Goal: Task Accomplishment & Management: Use online tool/utility

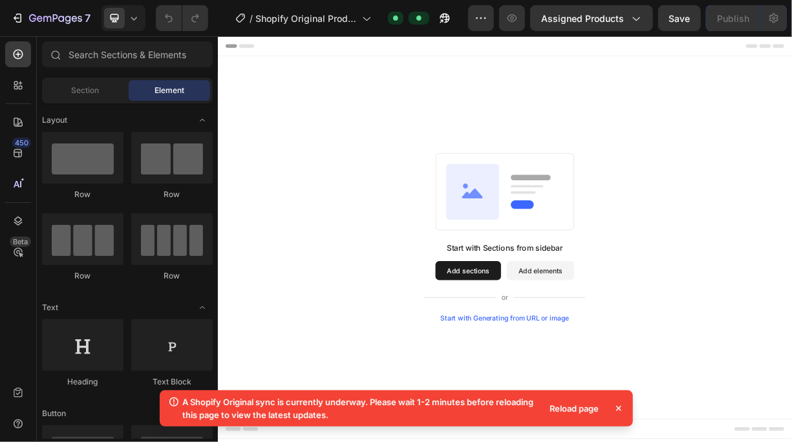
click at [588, 407] on div "Reload page" at bounding box center [575, 409] width 65 height 18
click at [616, 407] on icon at bounding box center [618, 408] width 5 height 5
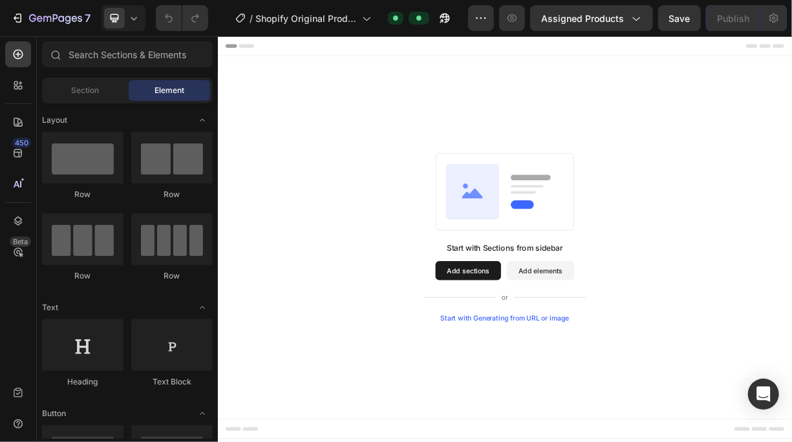
click at [601, 417] on div "Start with Generating from URL or image" at bounding box center [606, 418] width 174 height 10
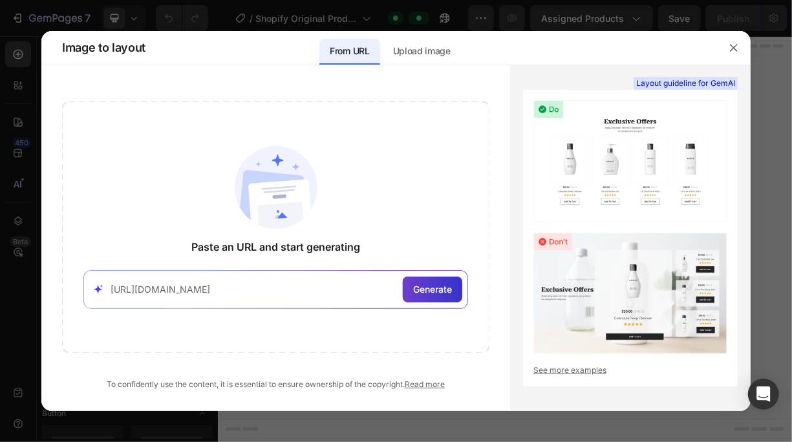
type input "[URL][DOMAIN_NAME]"
click at [430, 289] on span "Generate" at bounding box center [432, 290] width 39 height 14
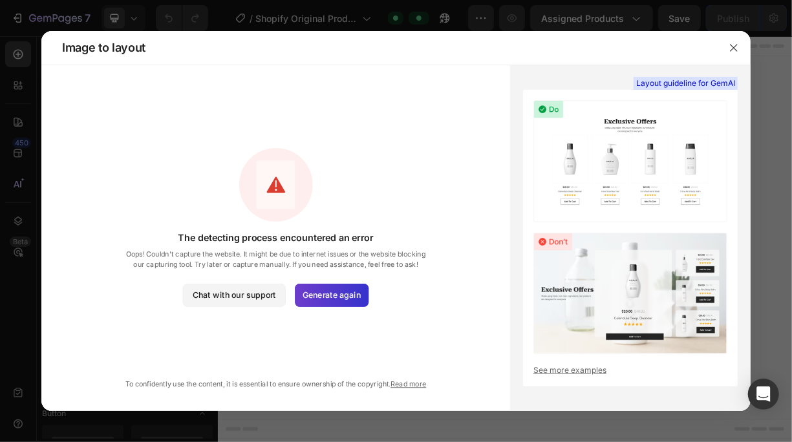
click at [340, 296] on span "Generate again" at bounding box center [332, 295] width 58 height 12
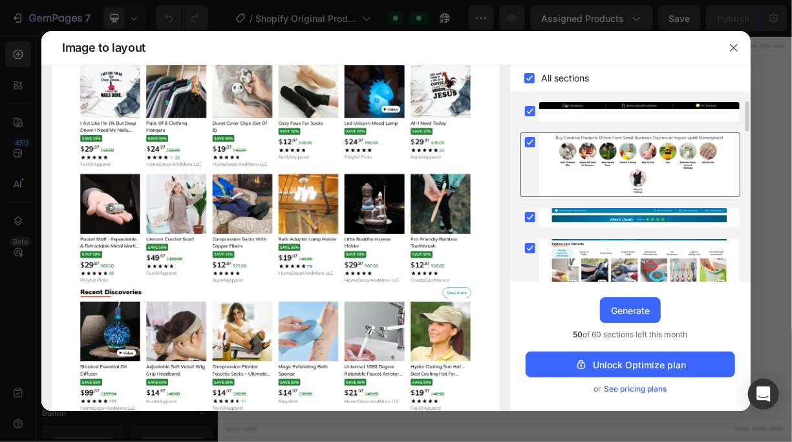
click at [611, 164] on div at bounding box center [639, 164] width 201 height 63
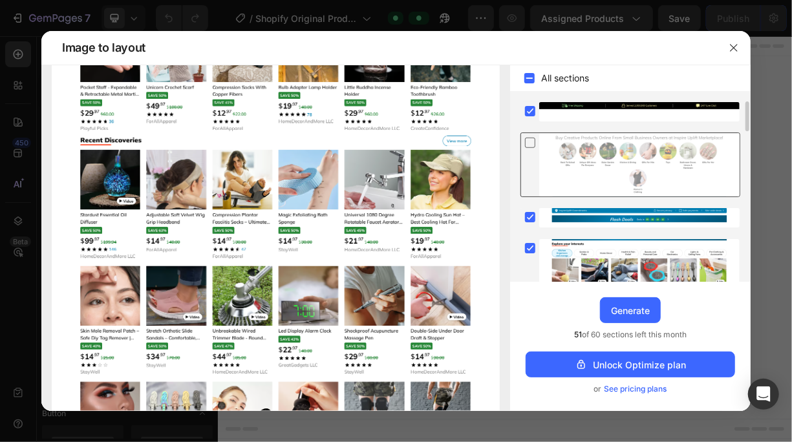
click at [589, 164] on div at bounding box center [639, 164] width 201 height 63
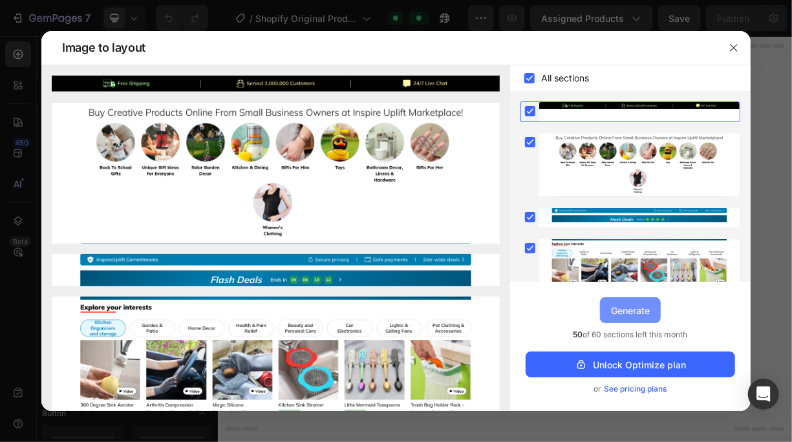
click at [638, 317] on div "Generate" at bounding box center [630, 311] width 39 height 14
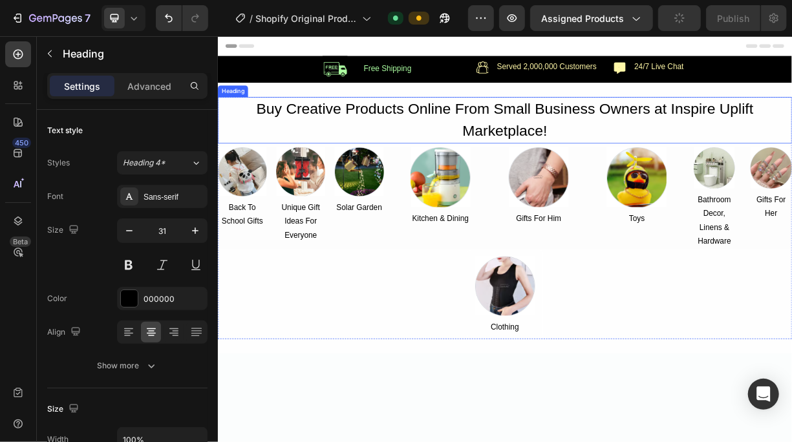
click at [631, 165] on h2 "Buy Creative Products Online From Small Business Owners at Inspire Uplift Marke…" at bounding box center [605, 149] width 776 height 63
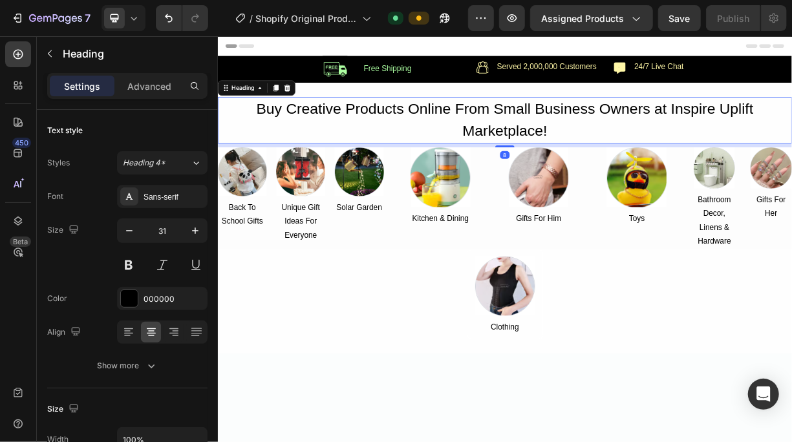
click at [631, 165] on h2 "Buy Creative Products Online From Small Business Owners at Inspire Uplift Marke…" at bounding box center [605, 149] width 776 height 63
click at [631, 165] on p "Buy Creative Products Online From Small Business Owners at Inspire Uplift Marke…" at bounding box center [606, 150] width 774 height 60
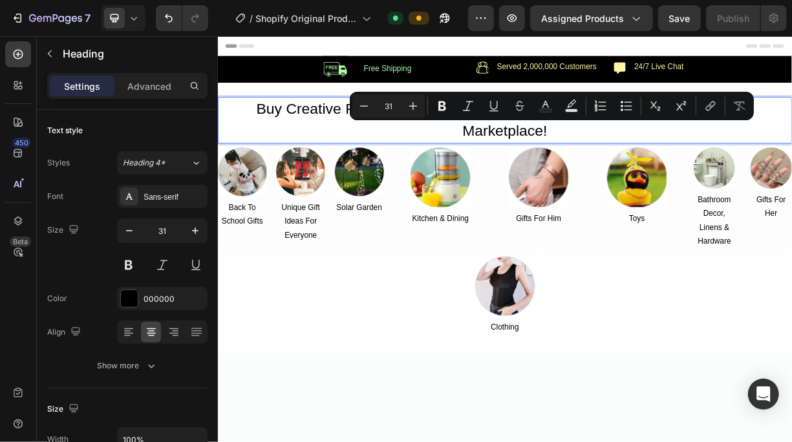
click at [674, 170] on p "Buy Creative Products Online From Small Business Owners at Inspire Uplift Marke…" at bounding box center [606, 150] width 774 height 60
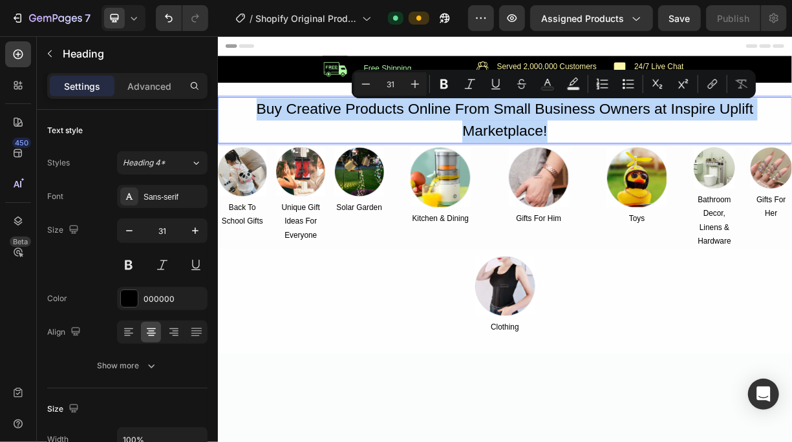
drag, startPoint x: 670, startPoint y: 164, endPoint x: 261, endPoint y: 133, distance: 410.0
click at [261, 133] on p "Buy Creative Products Online From Small Business Owners at Inspire Uplift Marke…" at bounding box center [606, 150] width 774 height 60
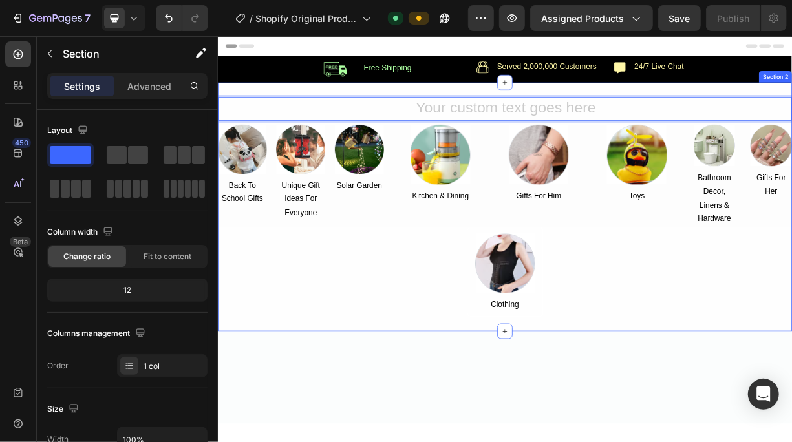
click at [230, 114] on div "Heading 8 Image Back To School Gifts Text Block Image Unique Gift Ideas For Eve…" at bounding box center [605, 267] width 776 height 336
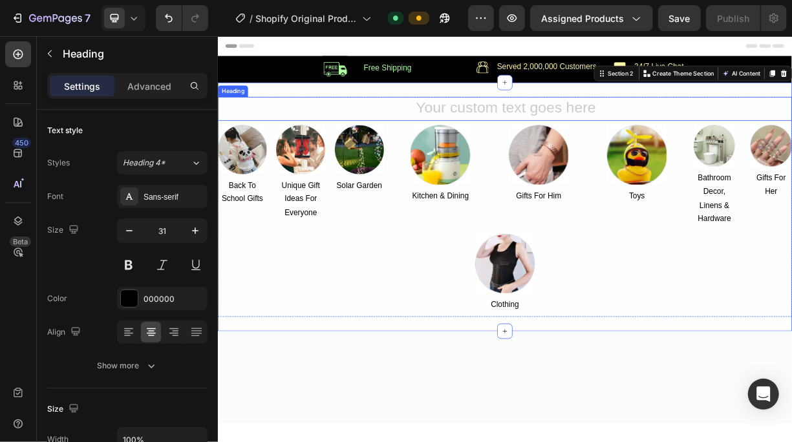
click at [268, 136] on h2 "Rich Text Editor. Editing area: main" at bounding box center [605, 134] width 776 height 33
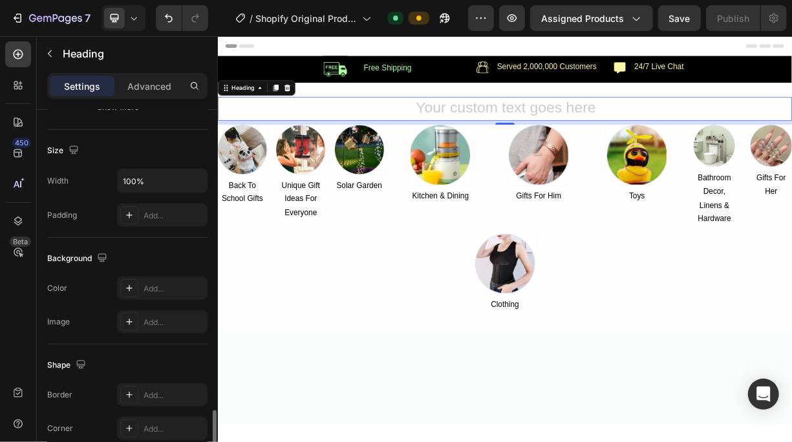
scroll to position [468, 0]
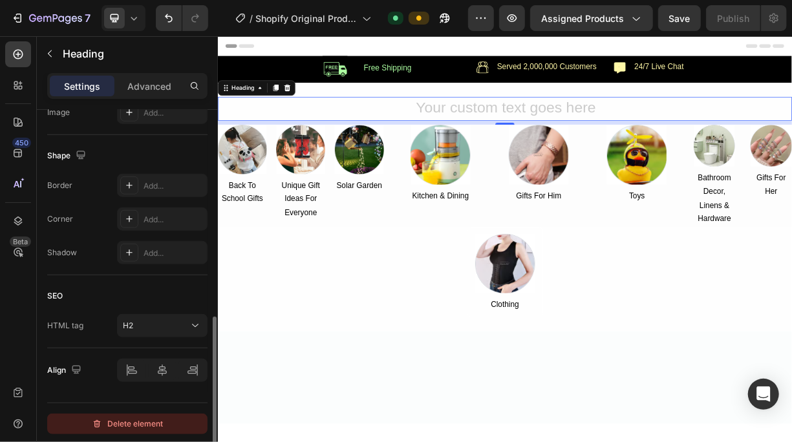
click at [148, 420] on div "Delete element" at bounding box center [127, 425] width 71 height 16
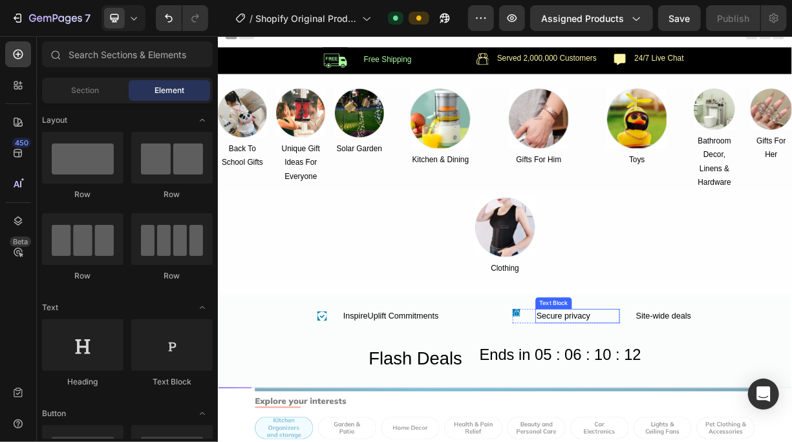
scroll to position [0, 0]
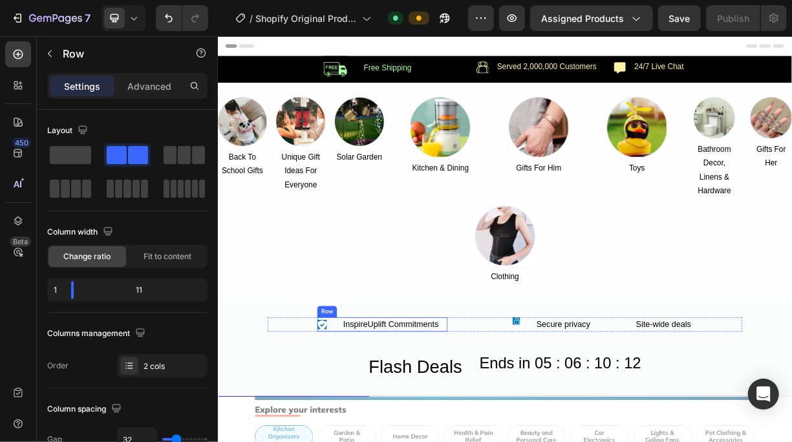
click at [368, 422] on div "Icon InspireUplift Commitments Text Block Row" at bounding box center [440, 426] width 176 height 19
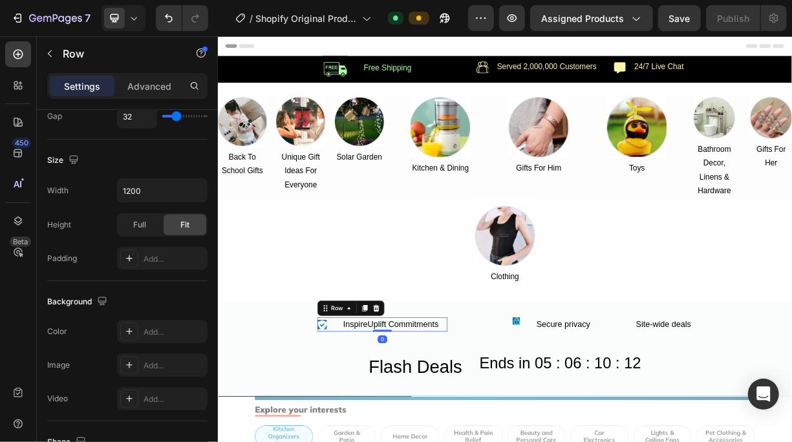
scroll to position [565, 0]
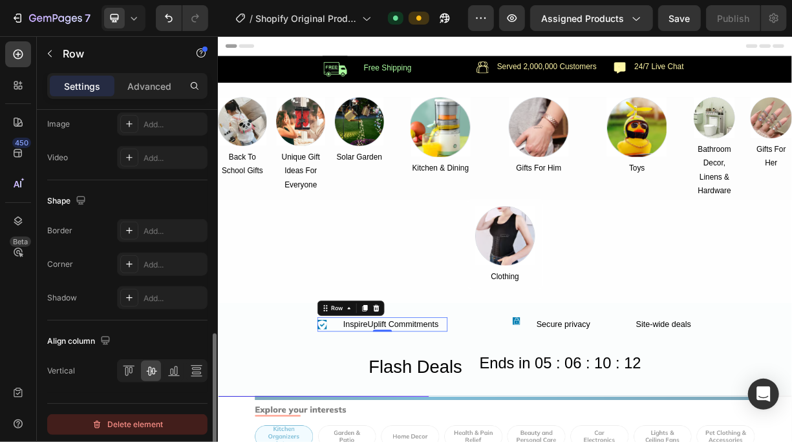
click at [125, 417] on div "Delete element" at bounding box center [127, 425] width 71 height 16
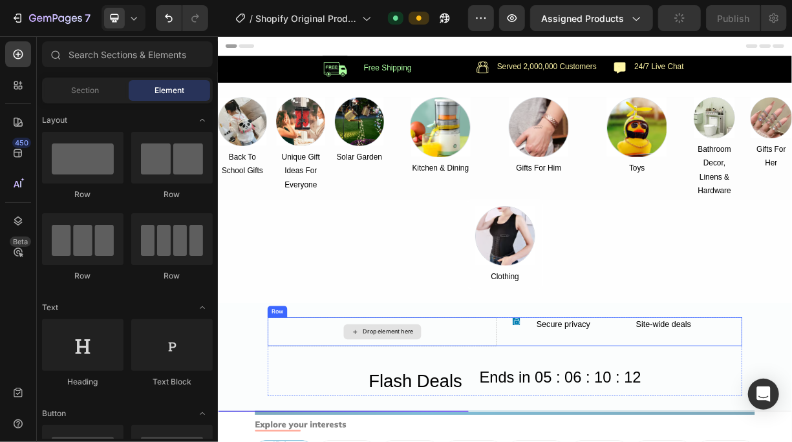
click at [312, 432] on div "Drop element here" at bounding box center [440, 436] width 310 height 39
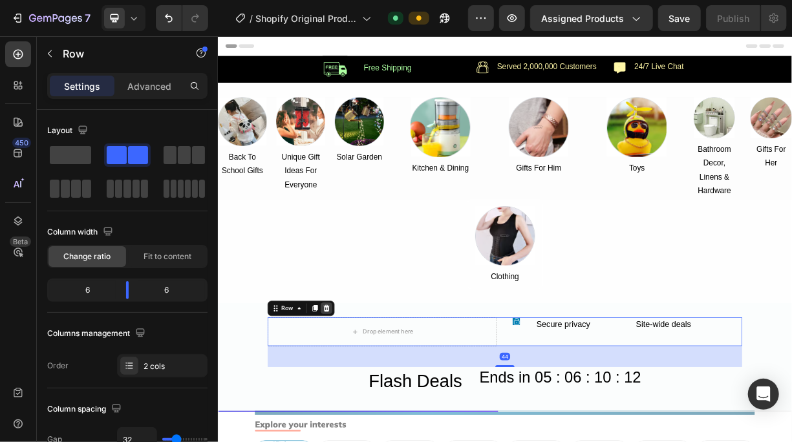
click at [360, 404] on icon at bounding box center [364, 404] width 8 height 9
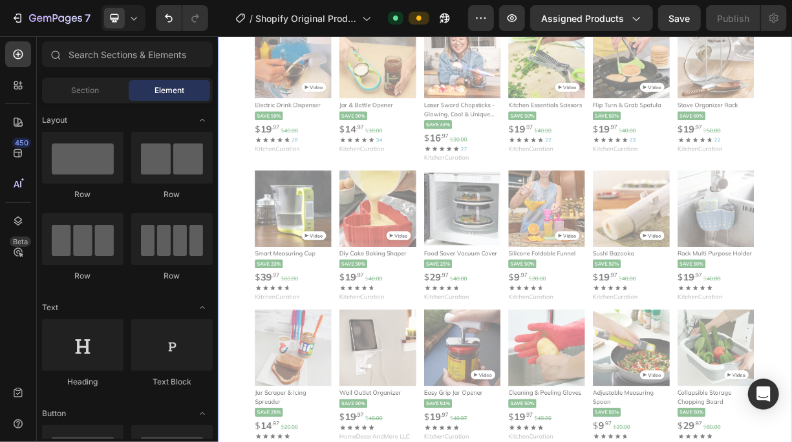
scroll to position [776, 0]
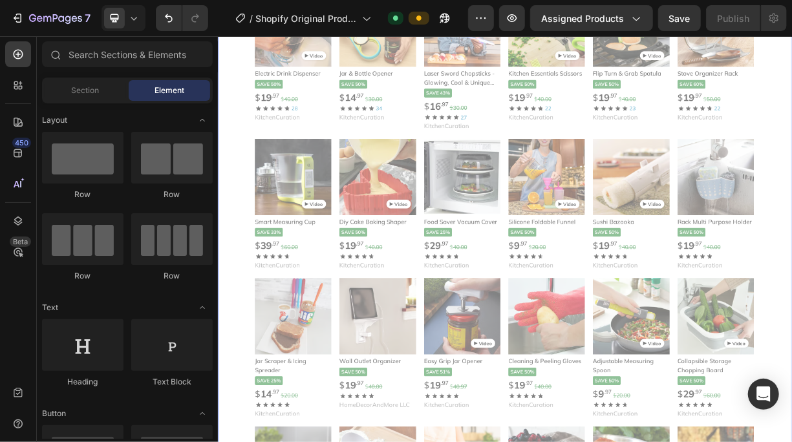
click at [712, 160] on div at bounding box center [605, 235] width 775 height 1074
click at [654, 232] on div at bounding box center [605, 235] width 775 height 1074
click at [619, 343] on div at bounding box center [605, 235] width 775 height 1074
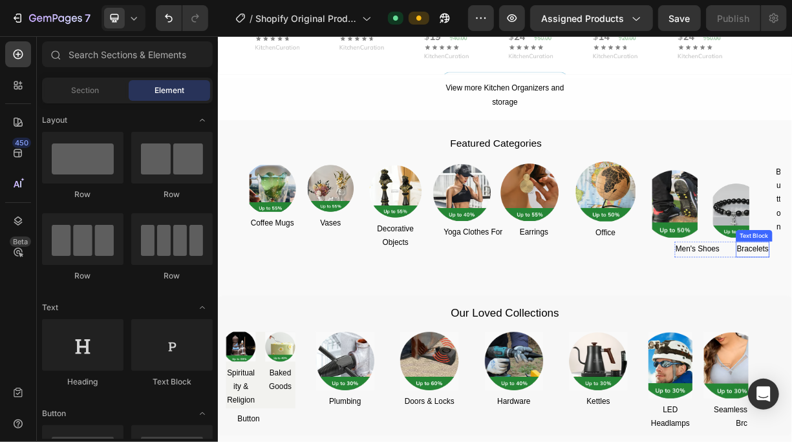
scroll to position [1488, 0]
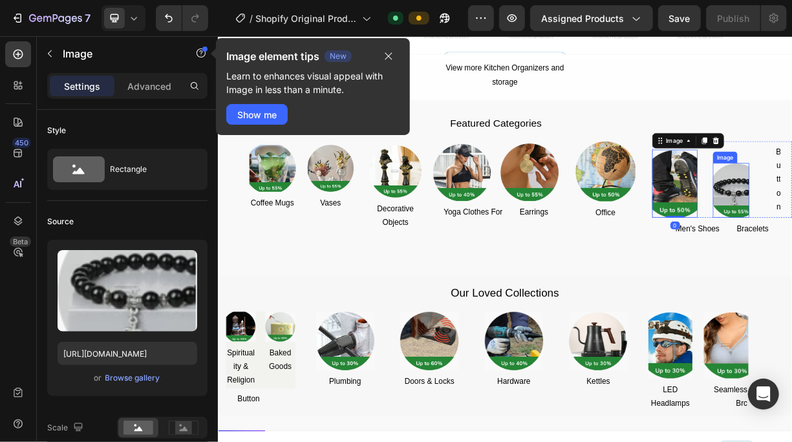
scroll to position [547, 0]
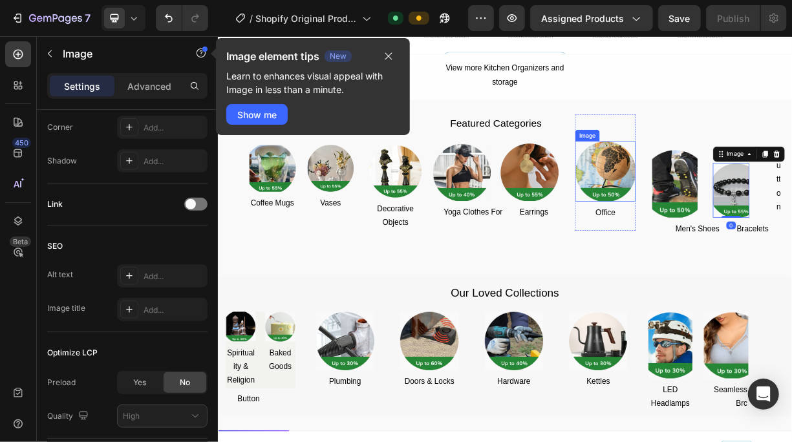
click at [722, 223] on img at bounding box center [742, 219] width 82 height 82
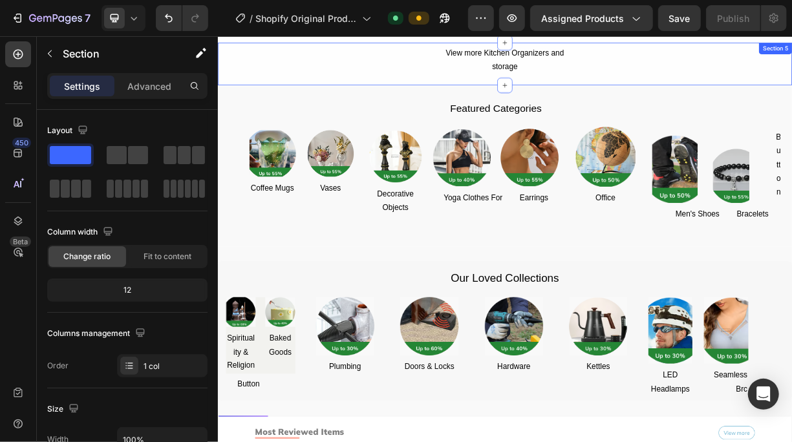
scroll to position [1194, 0]
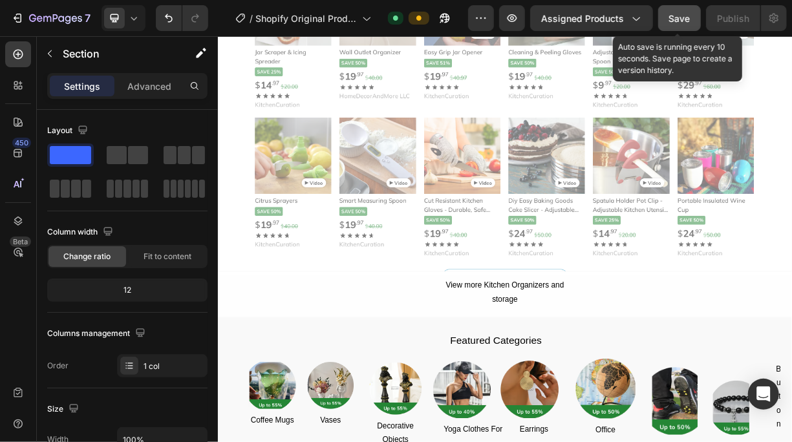
click at [688, 12] on div "Save" at bounding box center [680, 19] width 21 height 14
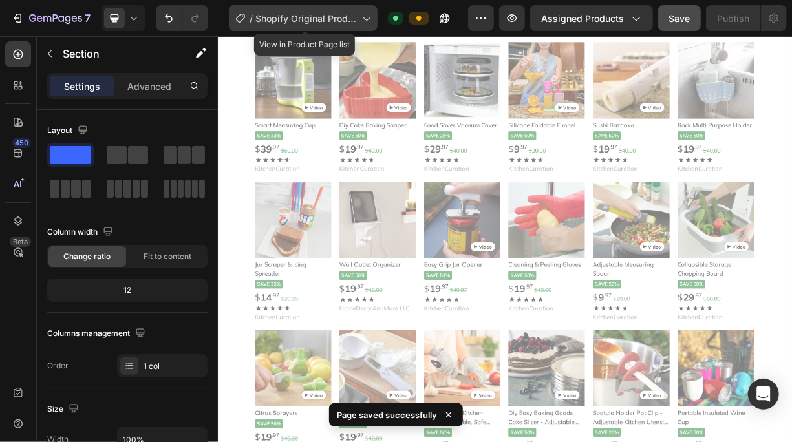
scroll to position [871, 0]
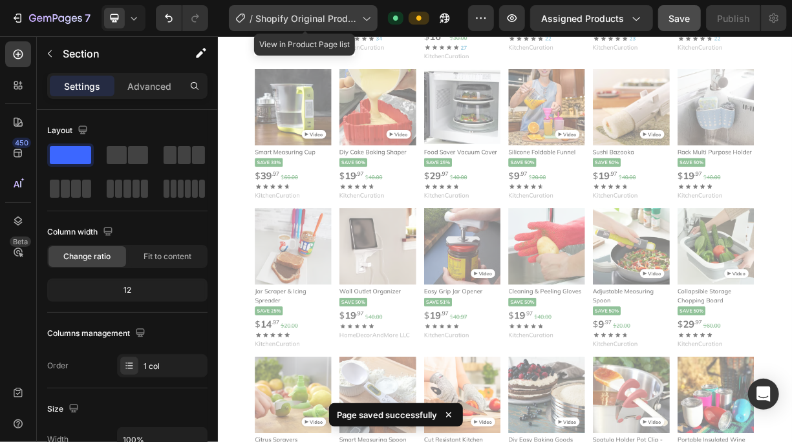
click at [342, 19] on span "Shopify Original Product Template" at bounding box center [307, 19] width 102 height 14
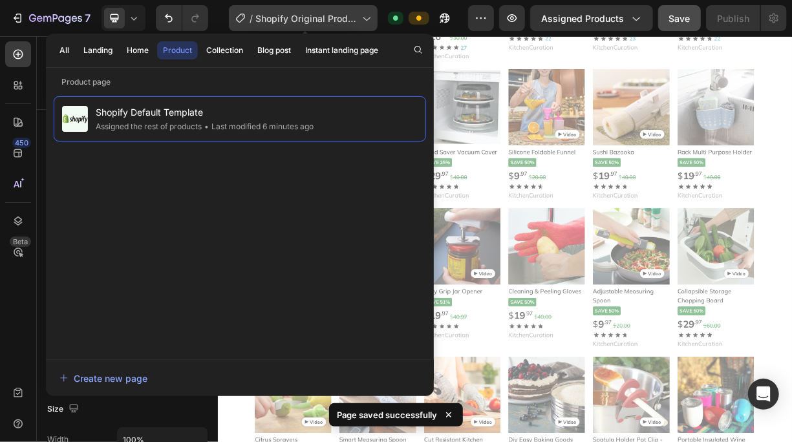
click at [342, 19] on span "Shopify Original Product Template" at bounding box center [307, 19] width 102 height 14
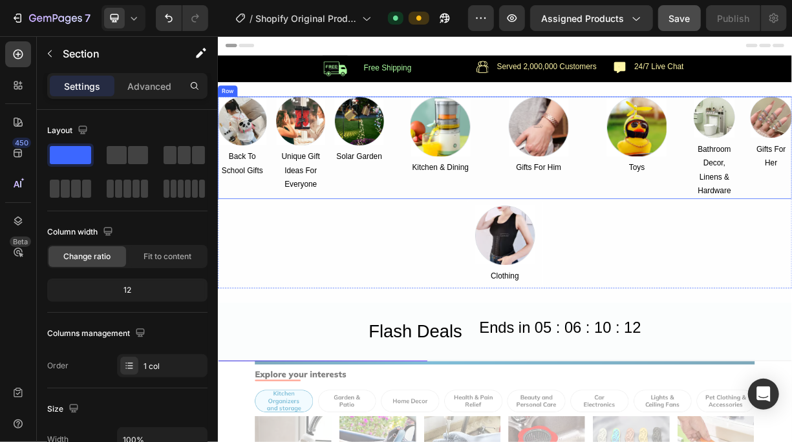
scroll to position [0, 0]
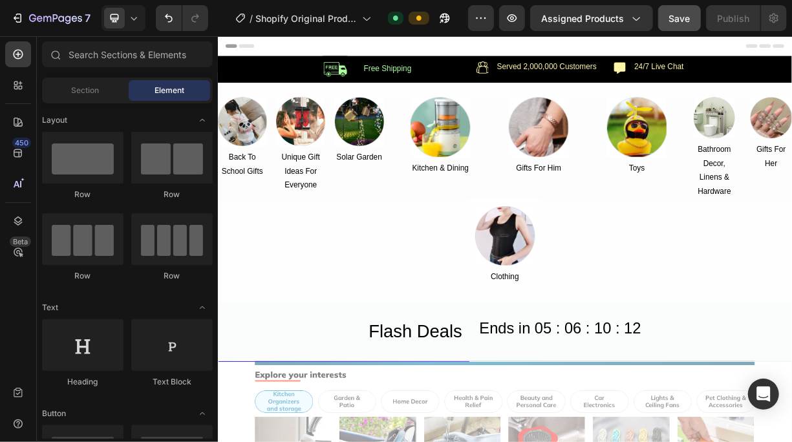
click at [548, 53] on div at bounding box center [606, 49] width 756 height 26
click at [233, 53] on div at bounding box center [606, 49] width 756 height 26
click at [270, 54] on div at bounding box center [606, 49] width 756 height 26
click at [88, 94] on span "Section" at bounding box center [86, 91] width 28 height 12
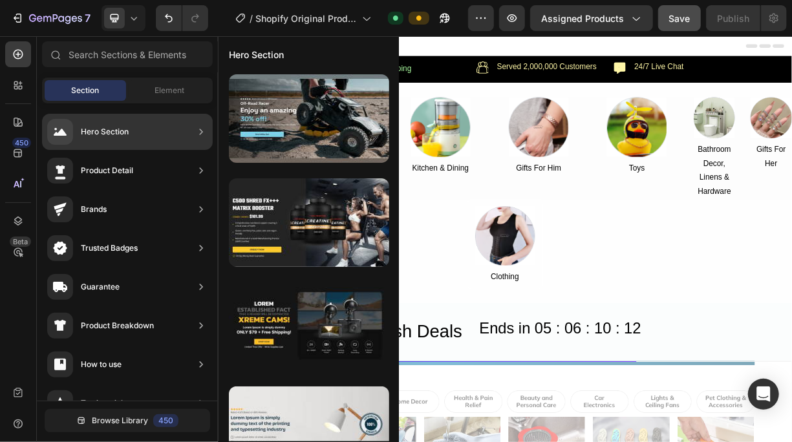
click at [126, 133] on div "Hero Section" at bounding box center [105, 131] width 48 height 13
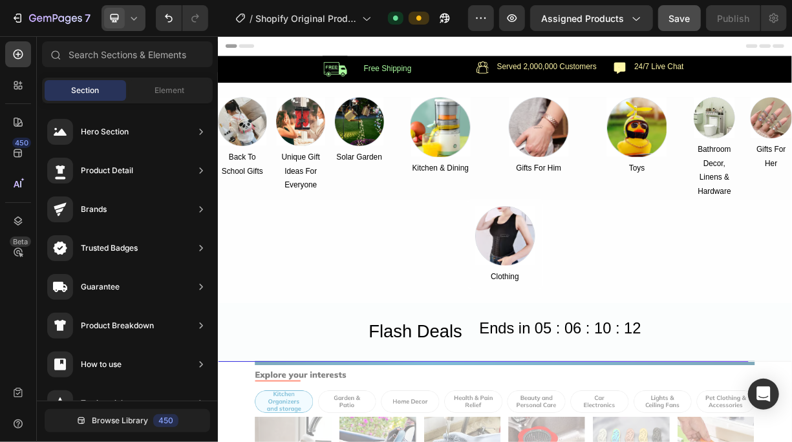
click at [116, 23] on icon at bounding box center [114, 18] width 13 height 13
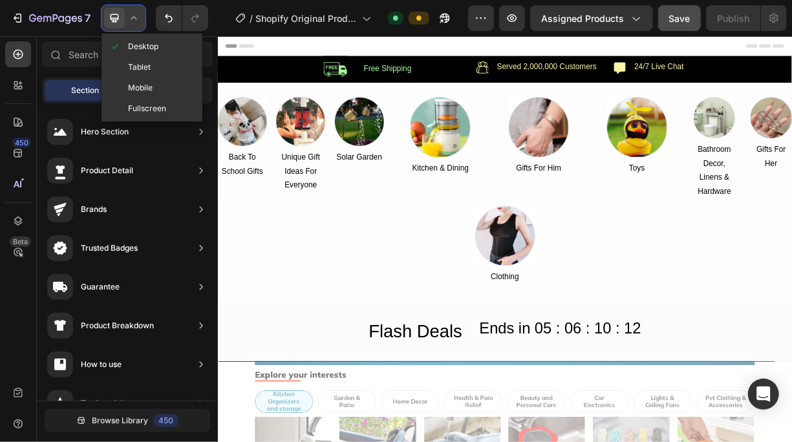
click at [116, 23] on icon at bounding box center [114, 18] width 13 height 13
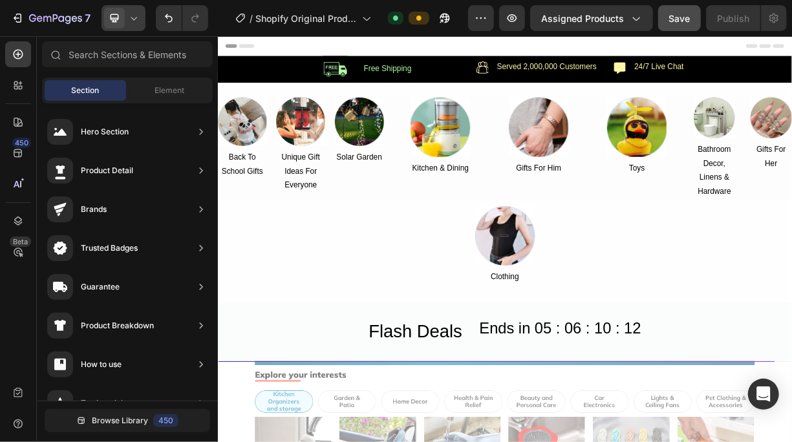
click at [116, 23] on icon at bounding box center [114, 18] width 13 height 13
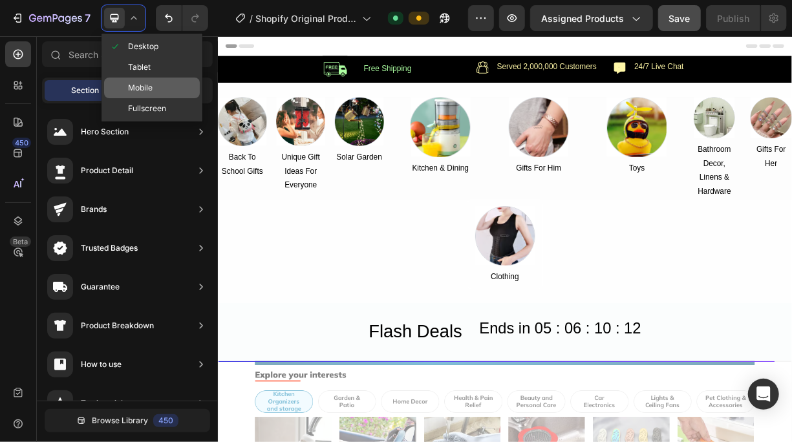
click at [121, 98] on div "Mobile" at bounding box center [152, 108] width 96 height 21
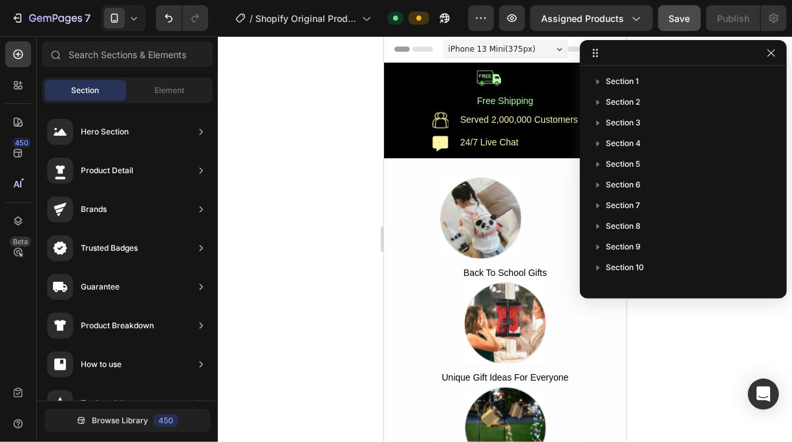
click at [138, 33] on div "7 / Shopify Original Product Template Default Preview Assigned Products Save Pu…" at bounding box center [396, 18] width 792 height 37
click at [138, 26] on div at bounding box center [124, 18] width 44 height 26
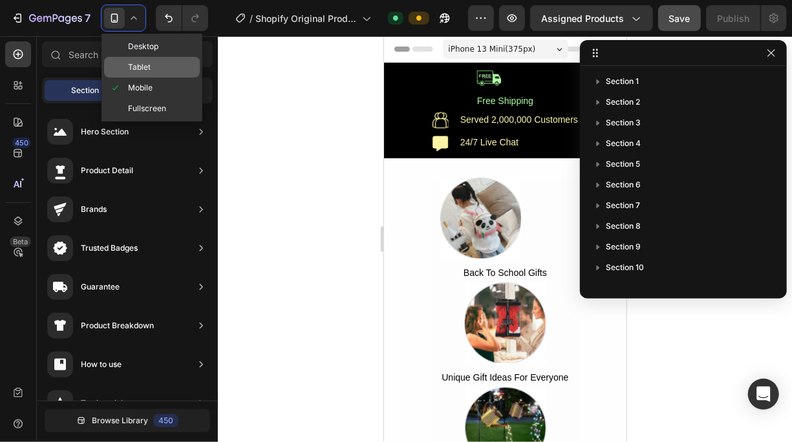
click at [125, 63] on span at bounding box center [118, 67] width 19 height 10
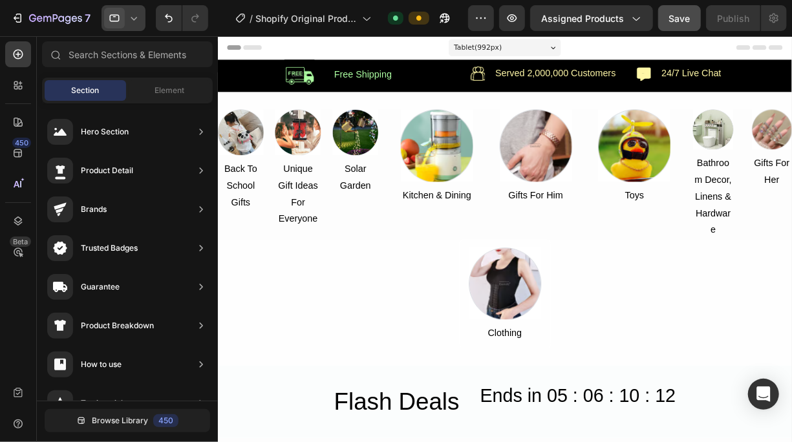
click at [130, 26] on div at bounding box center [124, 18] width 44 height 26
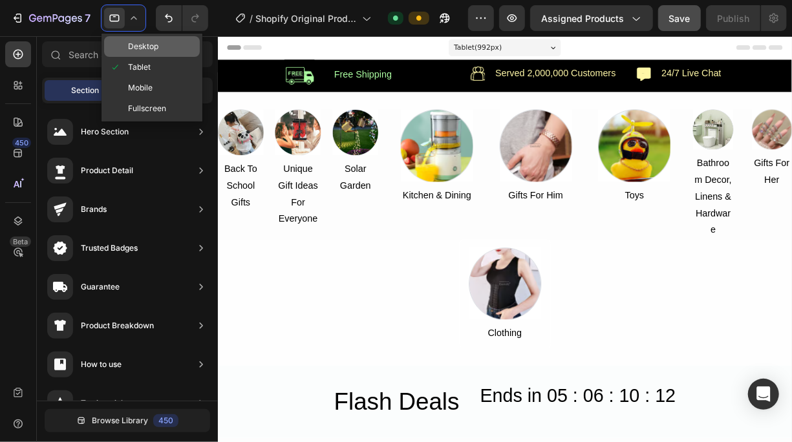
click at [134, 45] on span "Desktop" at bounding box center [143, 46] width 30 height 13
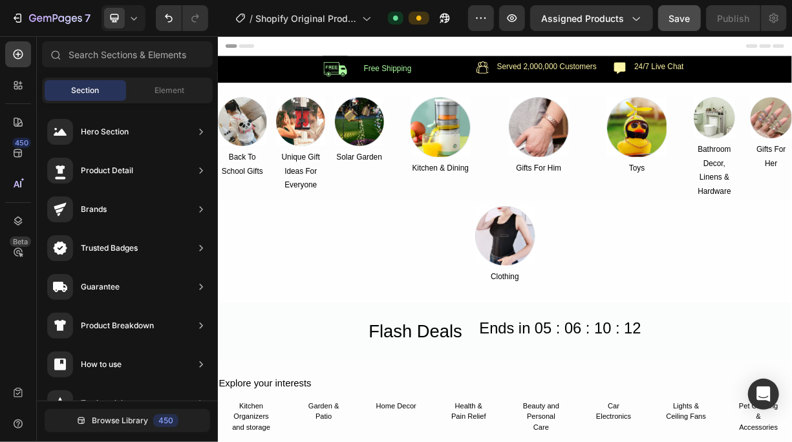
click at [772, 34] on div "7 / Shopify Original Product Template Default Preview Assigned Products Save Pu…" at bounding box center [396, 18] width 792 height 37
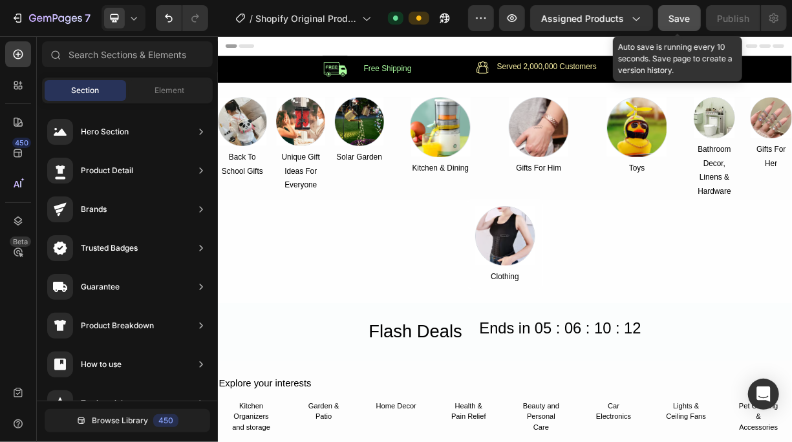
click at [685, 25] on button "Save" at bounding box center [680, 18] width 43 height 26
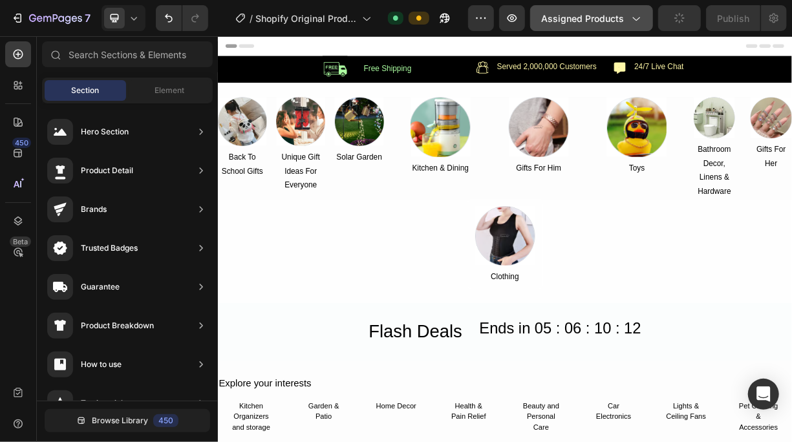
click at [633, 22] on icon "button" at bounding box center [635, 18] width 13 height 13
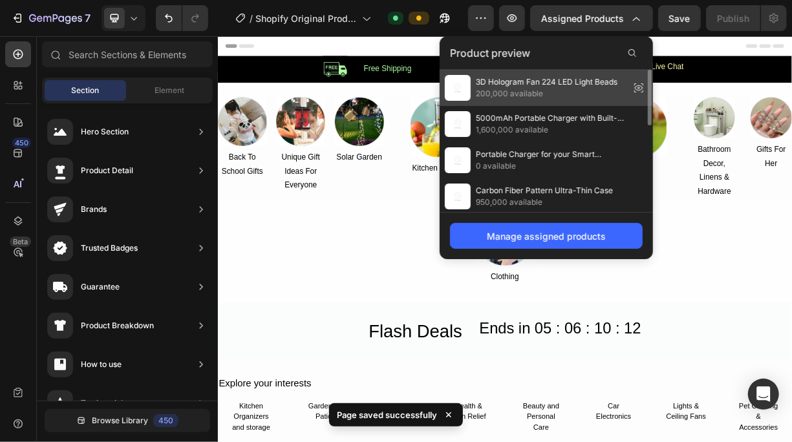
click at [561, 89] on span "200,000 available" at bounding box center [547, 94] width 142 height 12
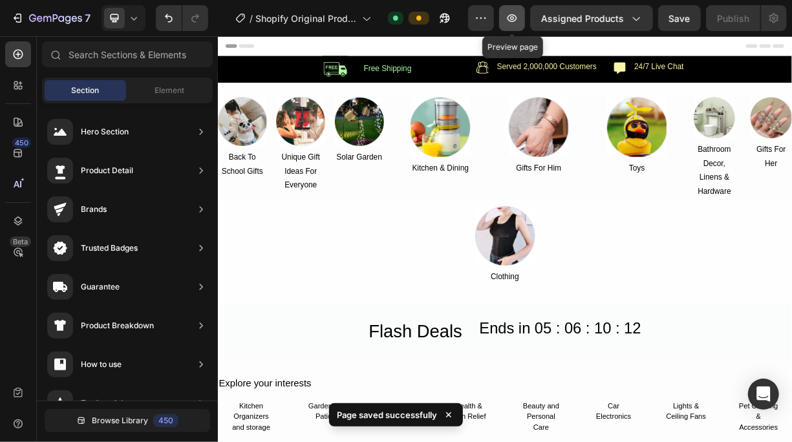
click at [509, 20] on icon "button" at bounding box center [512, 18] width 13 height 13
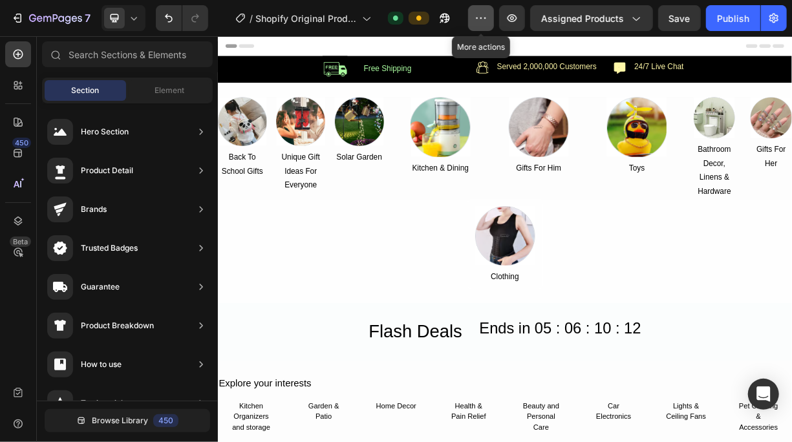
click at [484, 23] on icon "button" at bounding box center [481, 18] width 13 height 13
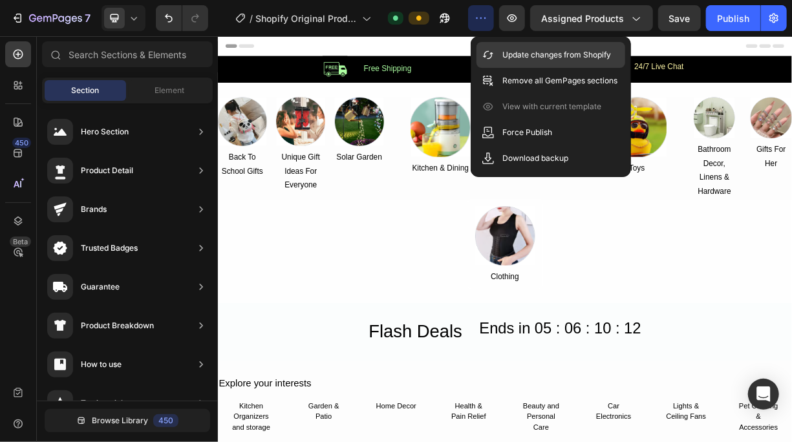
click at [512, 52] on p "Update changes from Shopify" at bounding box center [557, 55] width 109 height 13
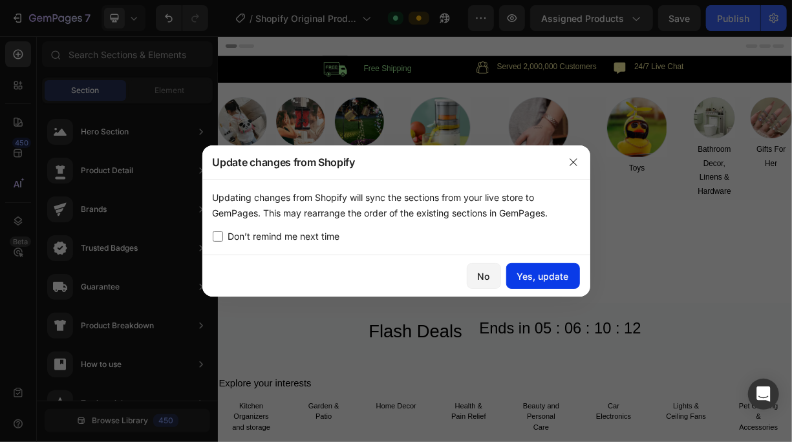
click at [538, 275] on div "Yes, update" at bounding box center [543, 277] width 52 height 14
click at [519, 237] on div "Don’t remind me next time" at bounding box center [396, 237] width 367 height 16
click at [519, 241] on div "Don’t remind me next time" at bounding box center [396, 237] width 367 height 16
click at [565, 276] on button "Yes, update" at bounding box center [543, 276] width 74 height 26
click at [272, 201] on div "Updating changes from Shopify will sync the sections from your live store to Ge…" at bounding box center [396, 205] width 367 height 31
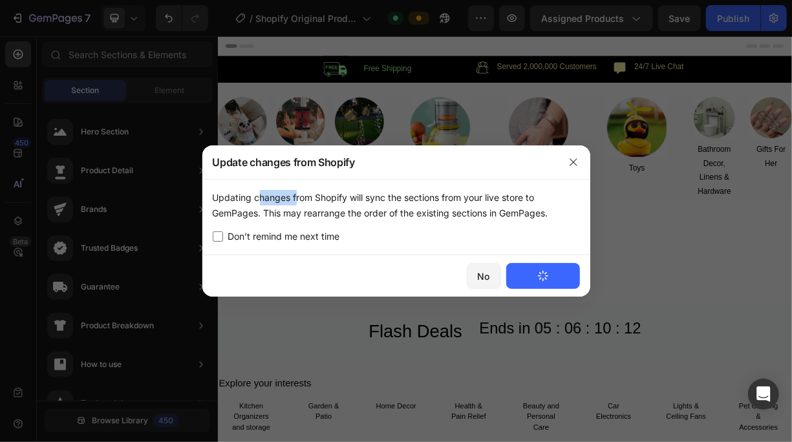
click at [272, 201] on div "Updating changes from Shopify will sync the sections from your live store to Ge…" at bounding box center [396, 205] width 367 height 31
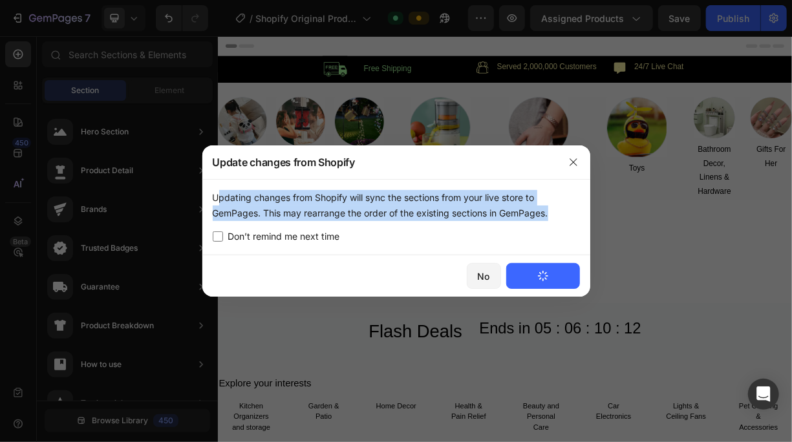
click at [273, 203] on div "Updating changes from Shopify will sync the sections from your live store to Ge…" at bounding box center [396, 205] width 367 height 31
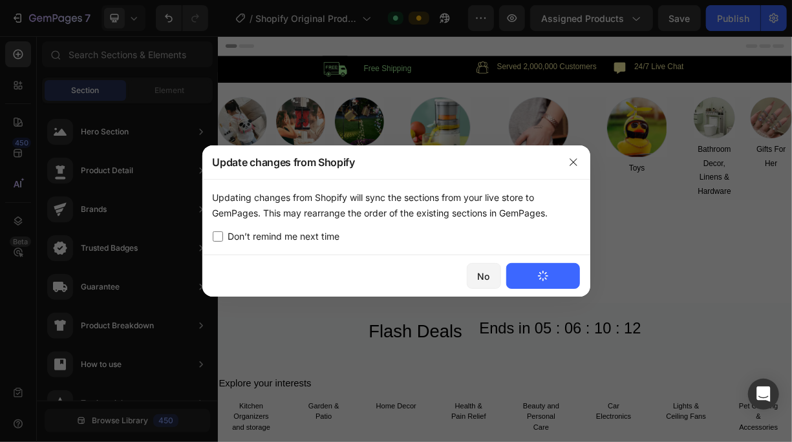
drag, startPoint x: 273, startPoint y: 203, endPoint x: 456, endPoint y: 243, distance: 187.4
click at [456, 243] on div "Don’t remind me next time" at bounding box center [396, 237] width 367 height 16
click at [456, 244] on div "Don’t remind me next time" at bounding box center [396, 237] width 367 height 16
checkbox input "false"
drag, startPoint x: 456, startPoint y: 244, endPoint x: 428, endPoint y: 219, distance: 37.6
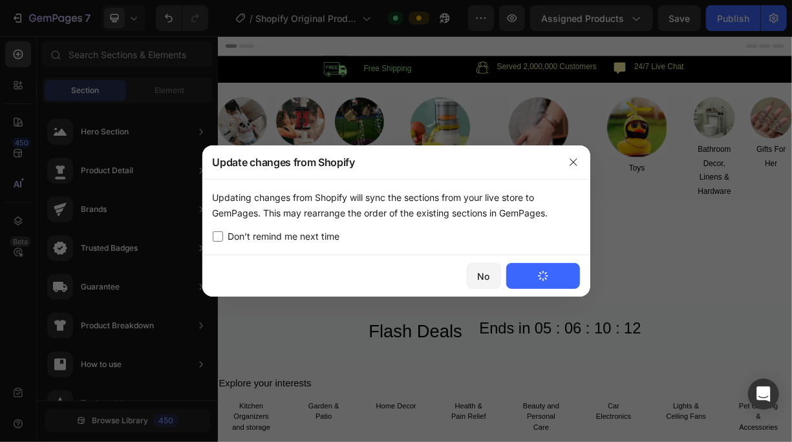
click at [428, 219] on div "Updating changes from Shopify will sync the sections from your live store to Ge…" at bounding box center [396, 205] width 367 height 31
click at [571, 166] on icon "button" at bounding box center [574, 162] width 10 height 10
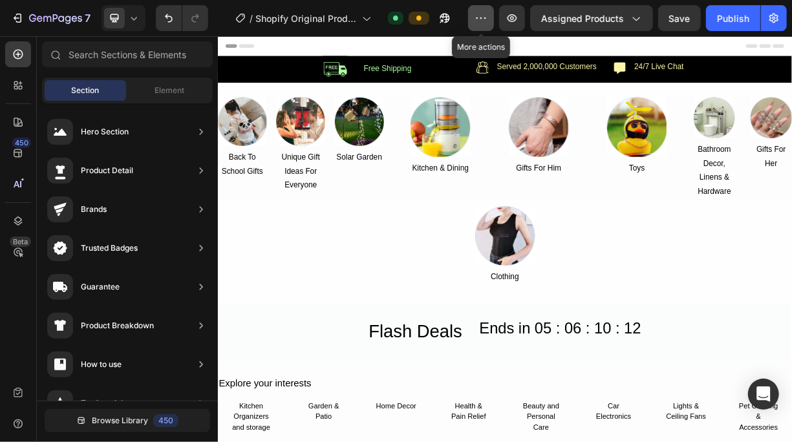
click at [481, 10] on button "button" at bounding box center [481, 18] width 26 height 26
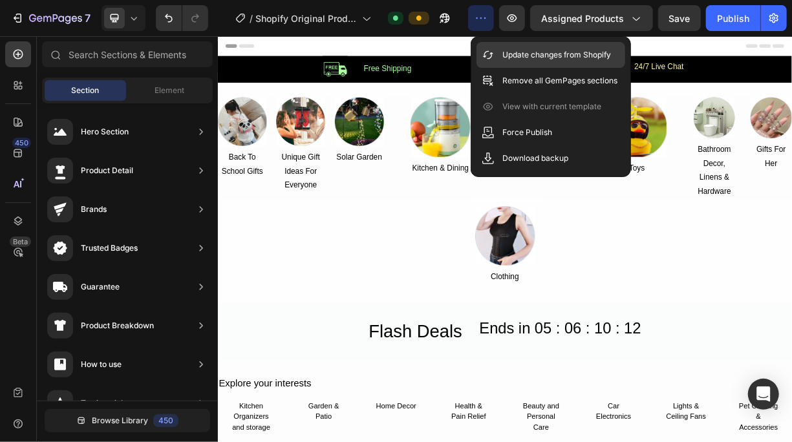
click at [514, 56] on p "Update changes from Shopify" at bounding box center [557, 55] width 109 height 13
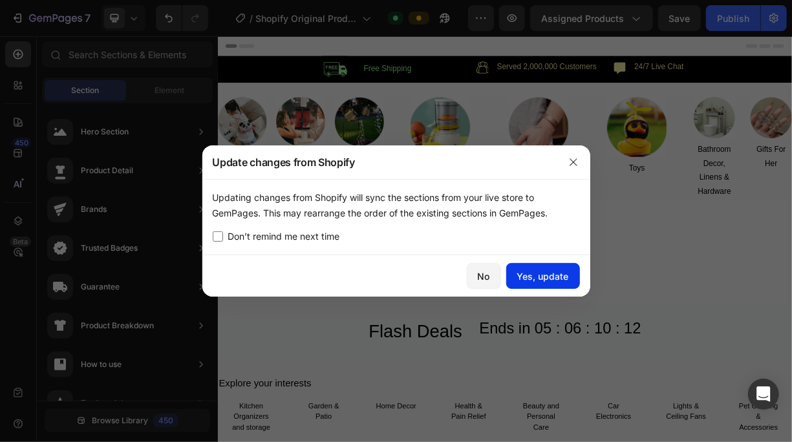
click at [532, 274] on div "Yes, update" at bounding box center [543, 277] width 52 height 14
